Goal: Task Accomplishment & Management: Manage account settings

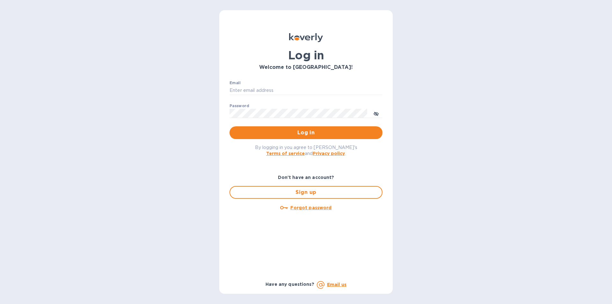
click at [270, 88] on input "Email" at bounding box center [305, 91] width 153 height 10
click at [362, 88] on input "Email" at bounding box center [305, 91] width 153 height 10
click at [256, 90] on input "Email" at bounding box center [305, 91] width 153 height 10
type input "[EMAIL_ADDRESS][DOMAIN_NAME]"
